Goal: Transaction & Acquisition: Book appointment/travel/reservation

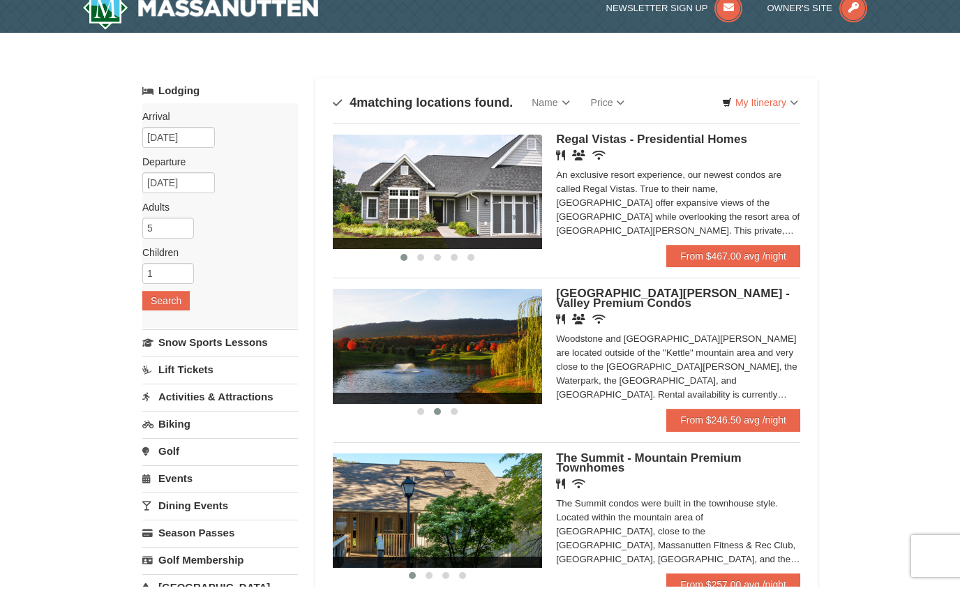
scroll to position [16, 0]
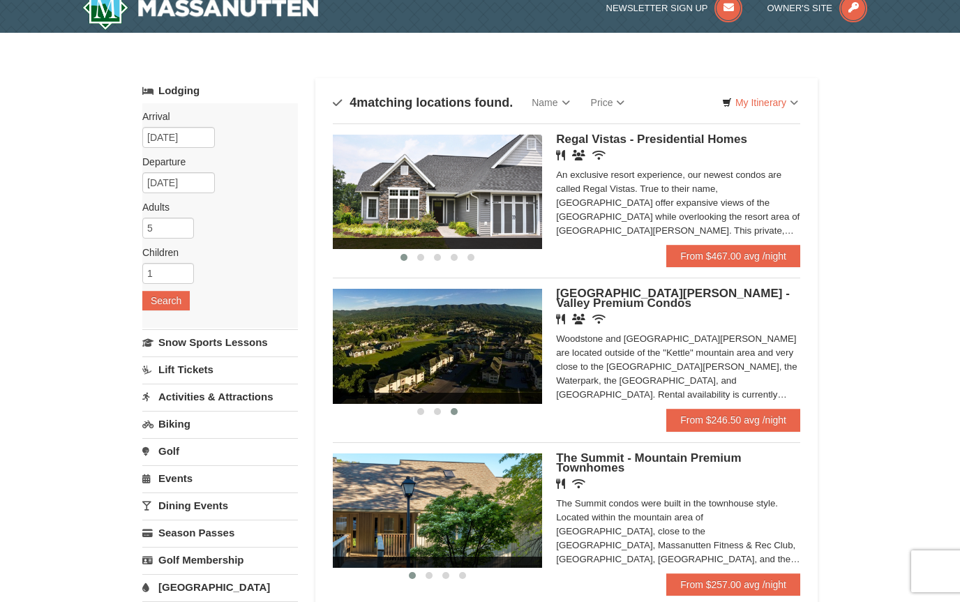
click at [686, 418] on link "From $246.50 avg /night" at bounding box center [733, 420] width 134 height 22
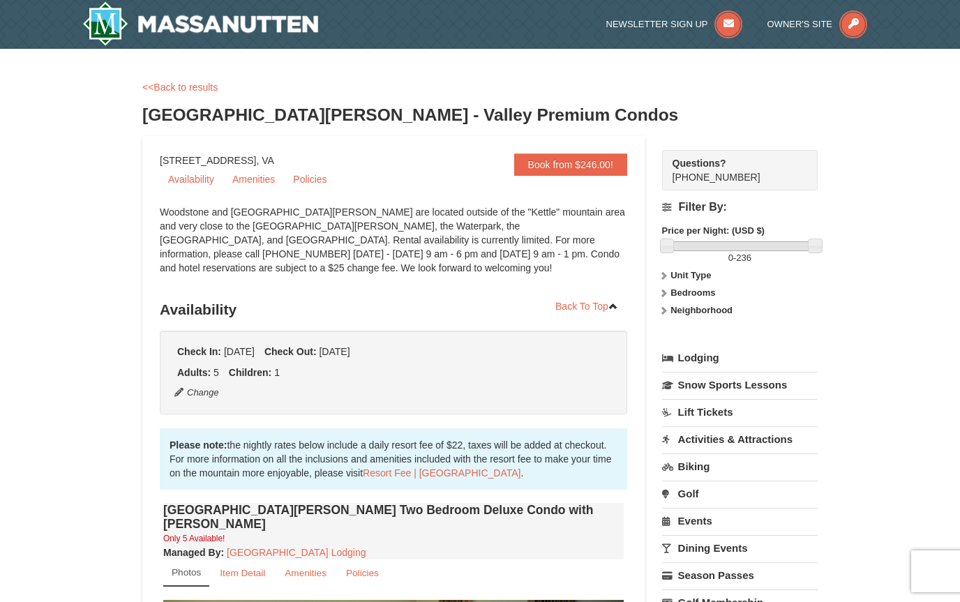
click at [678, 297] on strong "Bedrooms" at bounding box center [692, 292] width 45 height 10
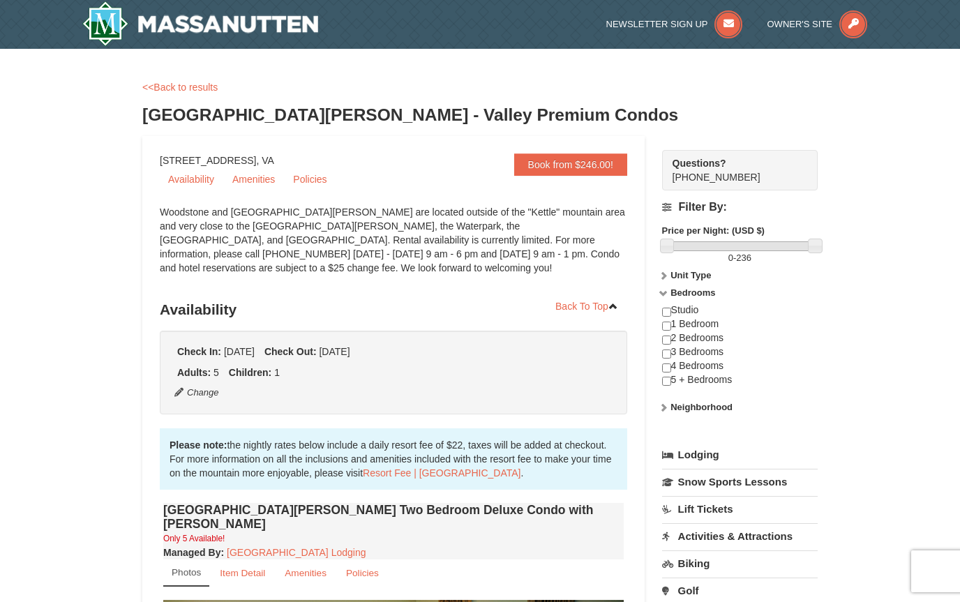
click at [667, 359] on input "checkbox" at bounding box center [666, 353] width 9 height 9
checkbox input "true"
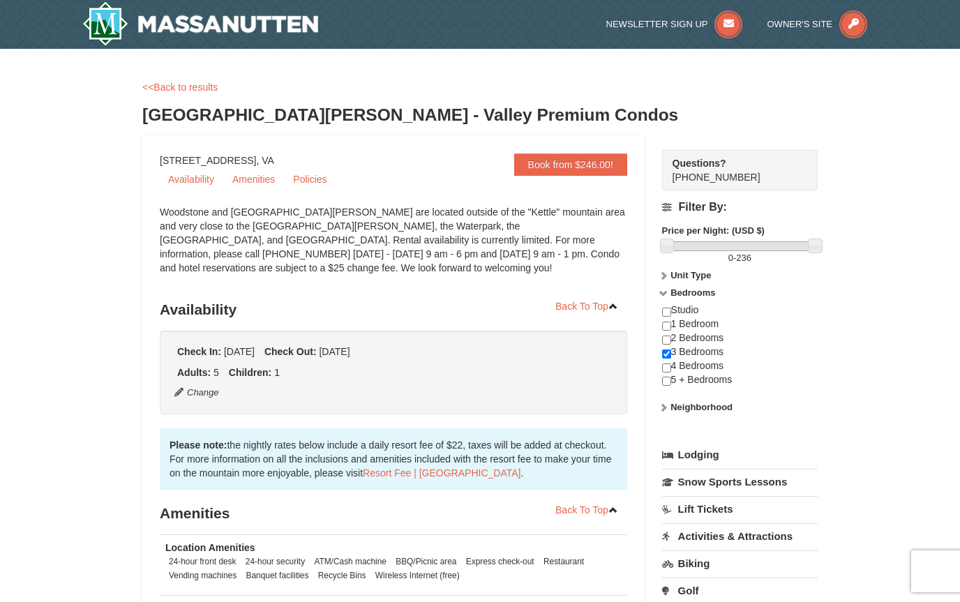
click at [189, 181] on link "Availability" at bounding box center [191, 179] width 63 height 21
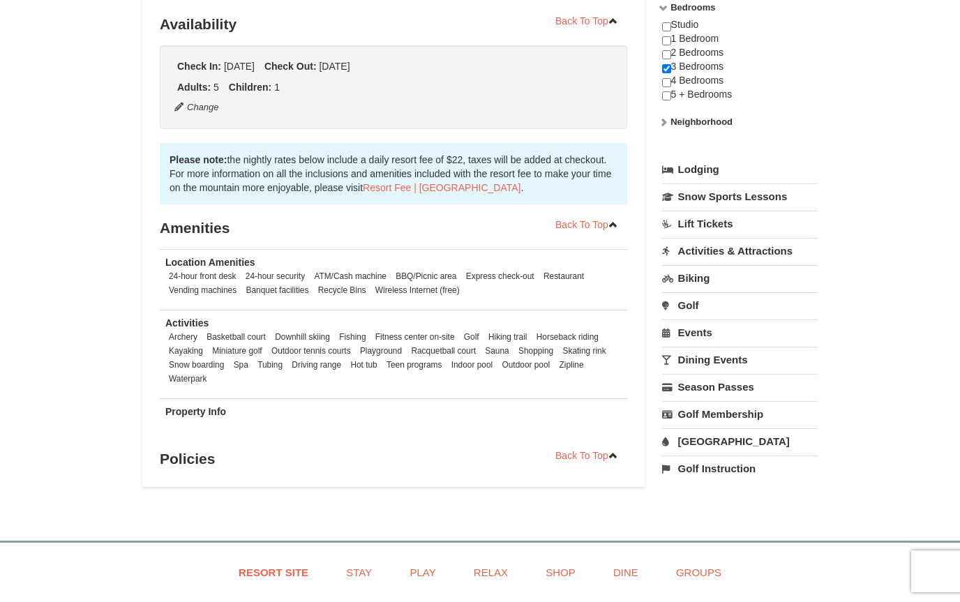
scroll to position [296, 0]
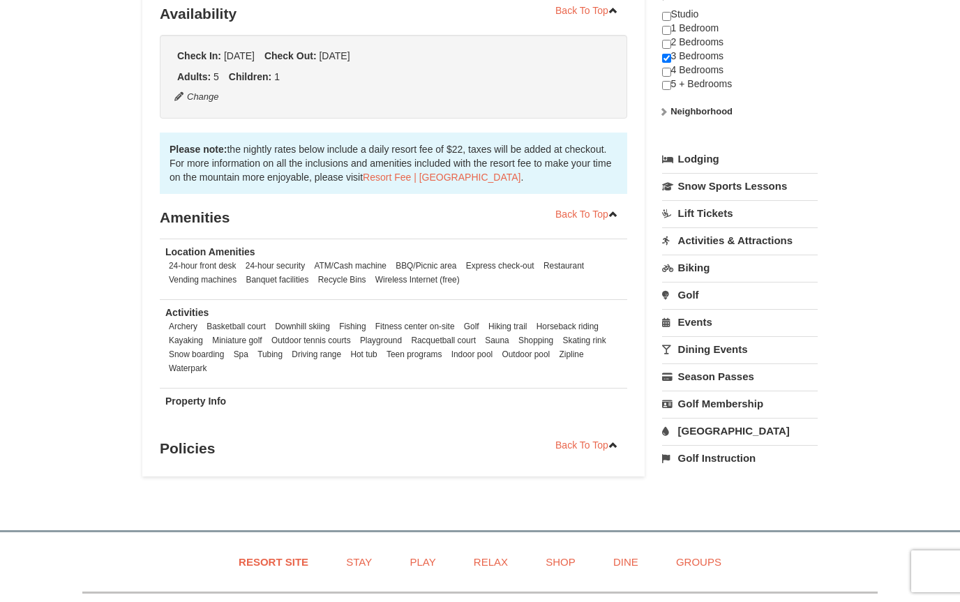
click at [386, 174] on link "Resort Fee | Massanutten Resort" at bounding box center [442, 177] width 158 height 11
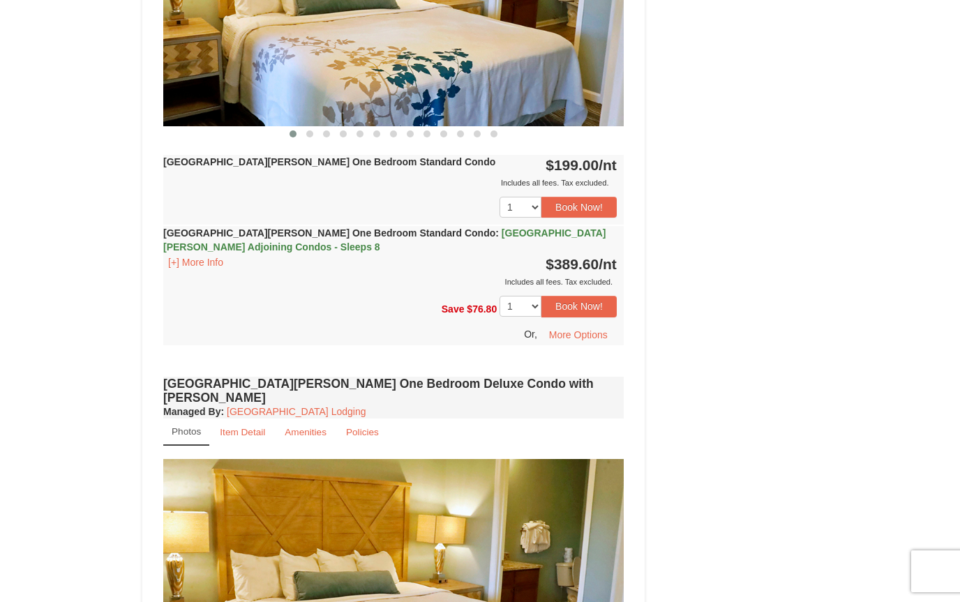
scroll to position [683, 0]
click at [437, 237] on span "Casa de Campo Adjoining Condos - Sleeps 8" at bounding box center [384, 240] width 442 height 25
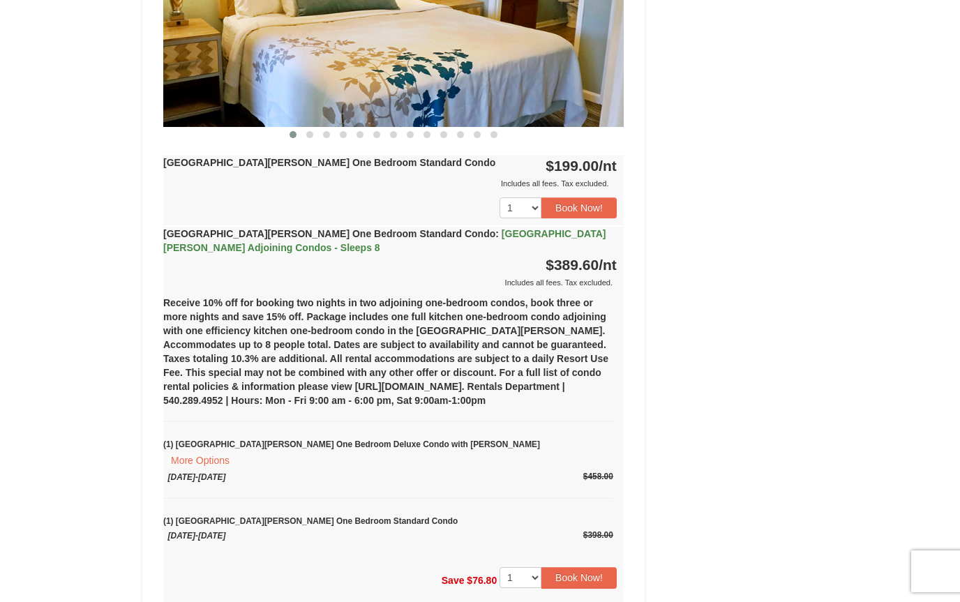
click at [237, 451] on button "More Options" at bounding box center [200, 460] width 74 height 18
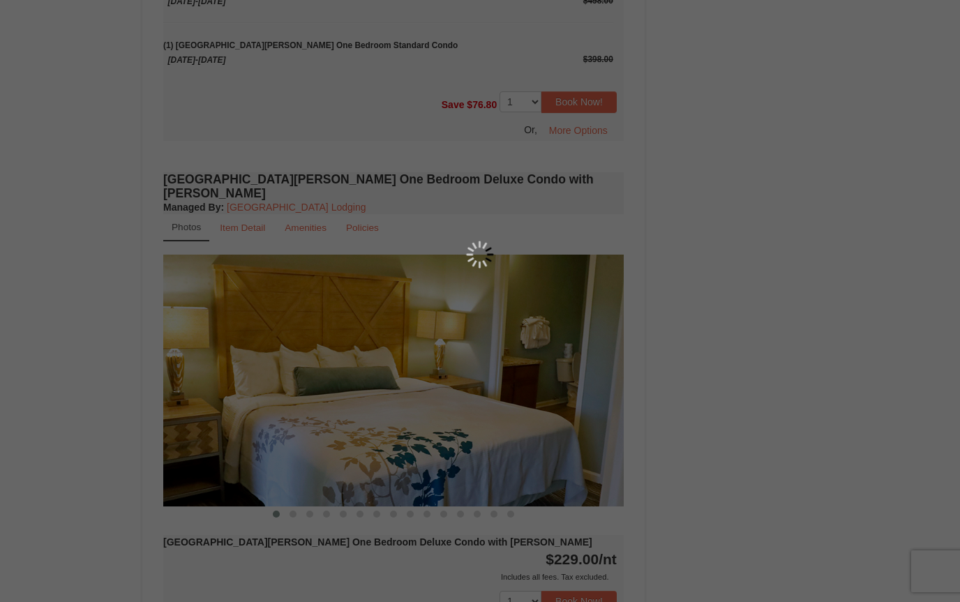
scroll to position [1140, 0]
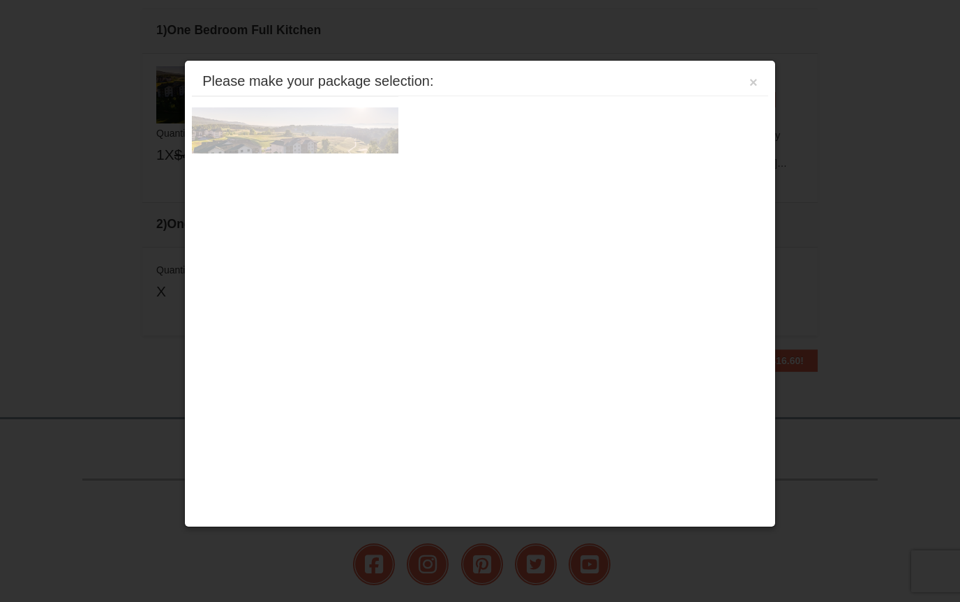
scroll to position [440, 0]
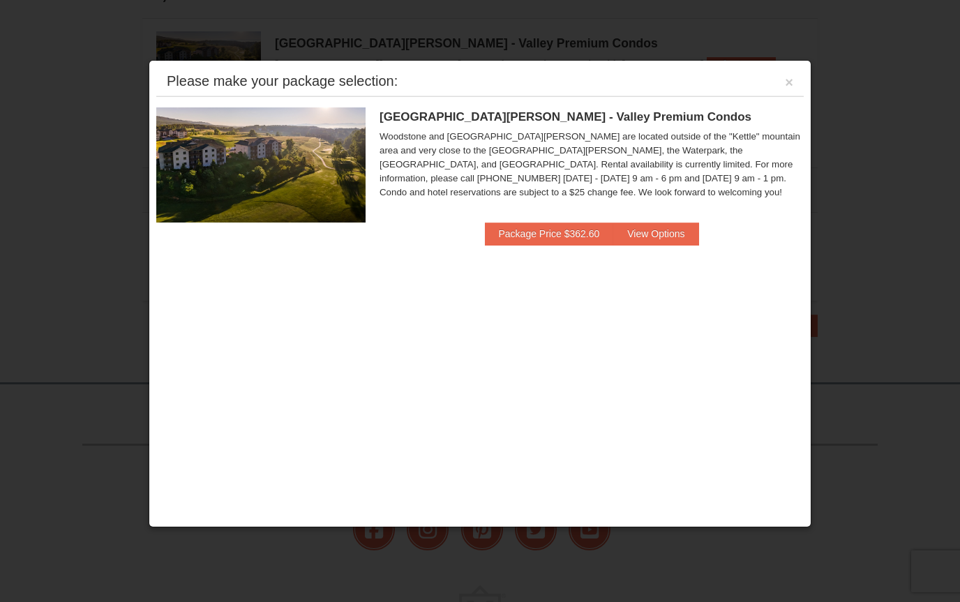
click at [786, 86] on button "×" at bounding box center [789, 82] width 8 height 14
